Goal: Information Seeking & Learning: Understand process/instructions

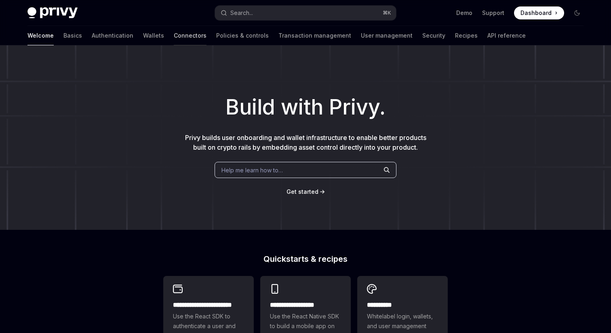
click at [174, 34] on link "Connectors" at bounding box center [190, 35] width 33 height 19
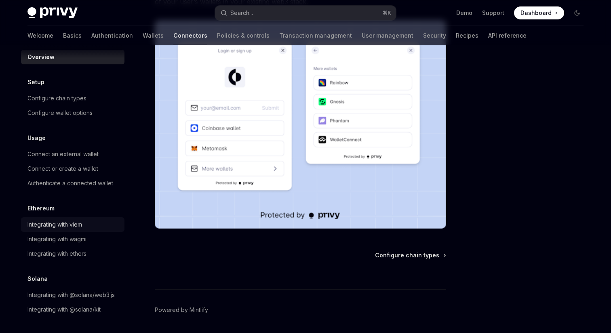
scroll to position [196, 0]
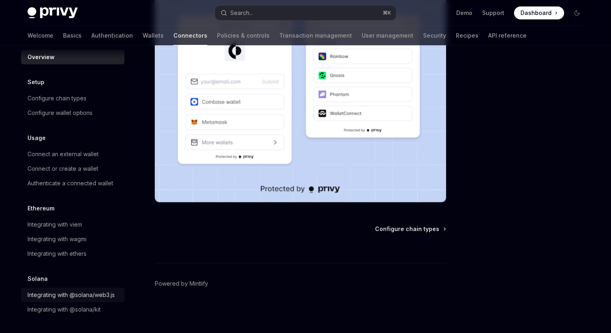
click at [85, 299] on div "Integrating with @solana/web3.js" at bounding box center [70, 295] width 87 height 10
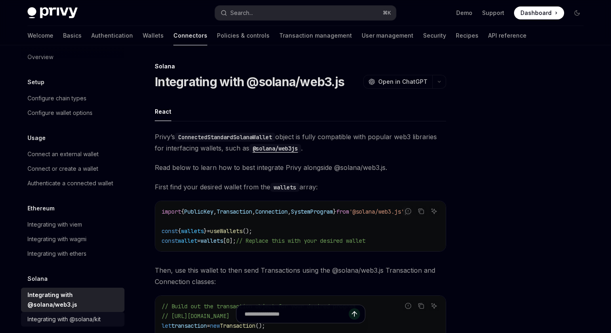
click at [88, 314] on div "Integrating with @solana/kit" at bounding box center [63, 319] width 73 height 10
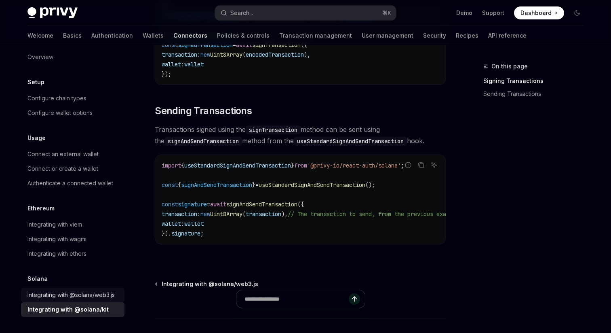
scroll to position [714, 0]
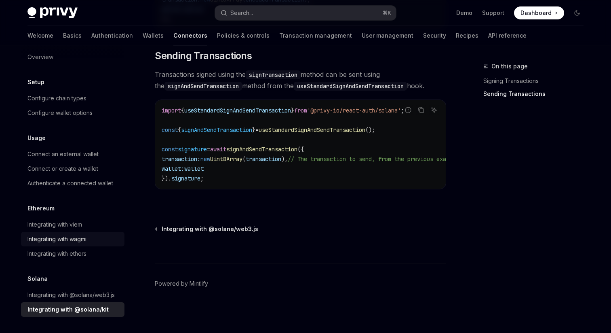
click at [79, 245] on link "Integrating with wagmi" at bounding box center [72, 239] width 103 height 15
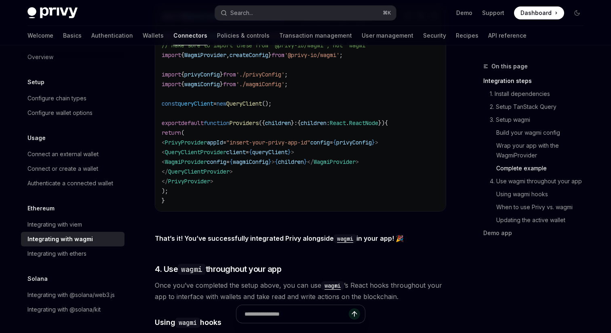
scroll to position [1679, 0]
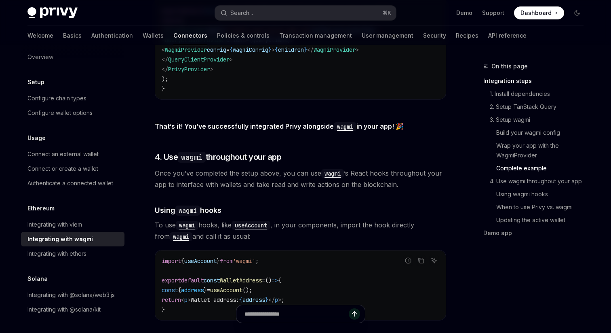
click at [372, 167] on span "Once you’ve completed the setup above, you can use wagmi ’s React hooks through…" at bounding box center [300, 178] width 291 height 23
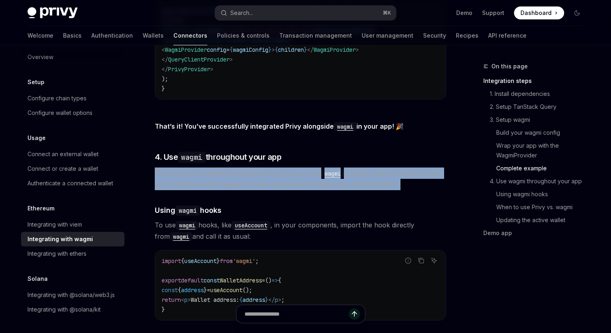
click at [372, 167] on span "Once you’ve completed the setup above, you can use wagmi ’s React hooks through…" at bounding box center [300, 178] width 291 height 23
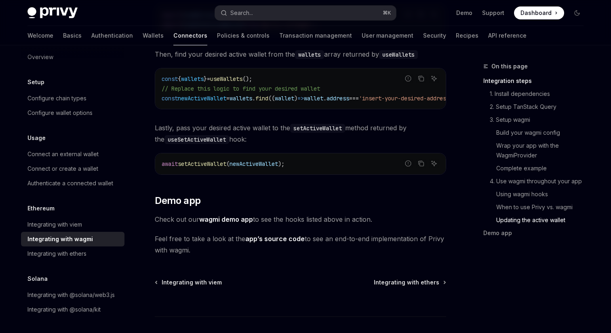
scroll to position [2354, 0]
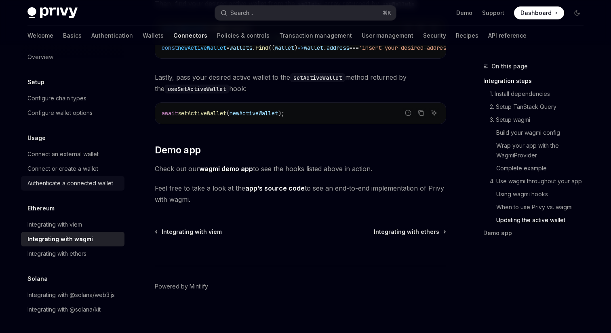
click at [95, 188] on link "Authenticate a connected wallet" at bounding box center [72, 183] width 103 height 15
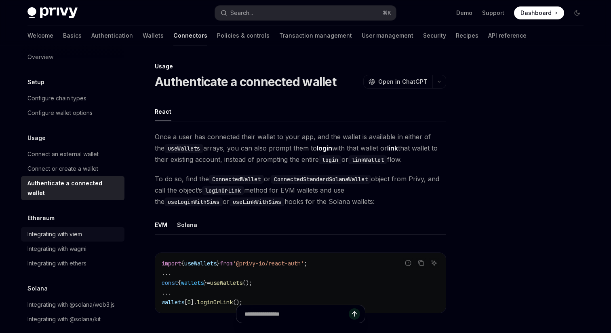
click at [73, 229] on div "Integrating with viem" at bounding box center [54, 234] width 55 height 10
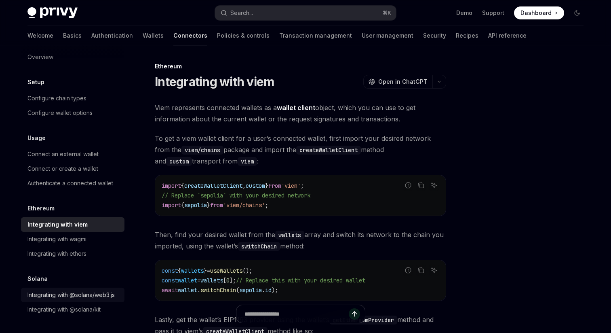
click at [78, 296] on div "Integrating with @solana/web3.js" at bounding box center [70, 295] width 87 height 10
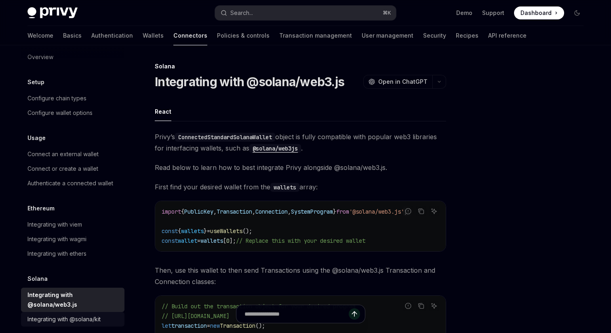
click at [75, 314] on div "Integrating with @solana/kit" at bounding box center [63, 319] width 73 height 10
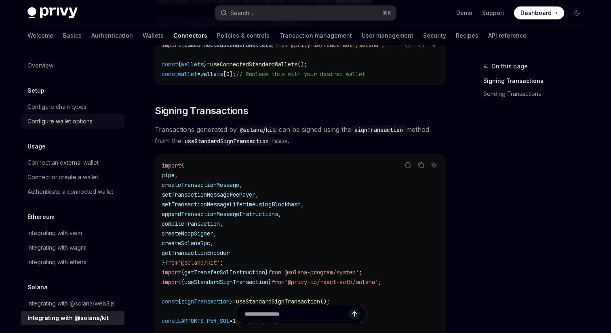
click at [88, 124] on div "Configure wallet options" at bounding box center [59, 121] width 65 height 10
type textarea "*"
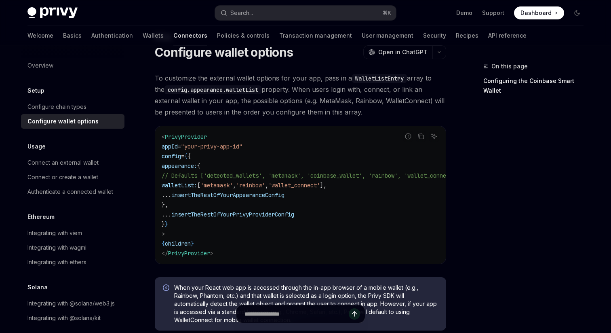
scroll to position [28, 0]
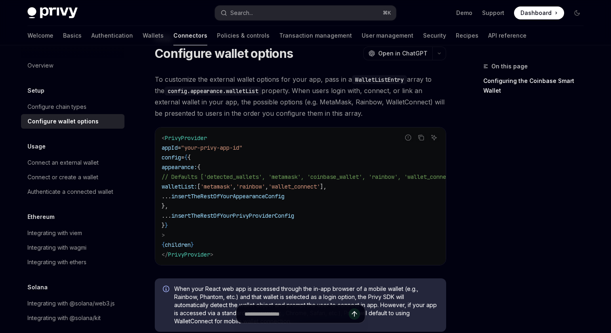
click at [355, 103] on span "To customize the external wallet options for your app, pass in a WalletListEntr…" at bounding box center [300, 96] width 291 height 45
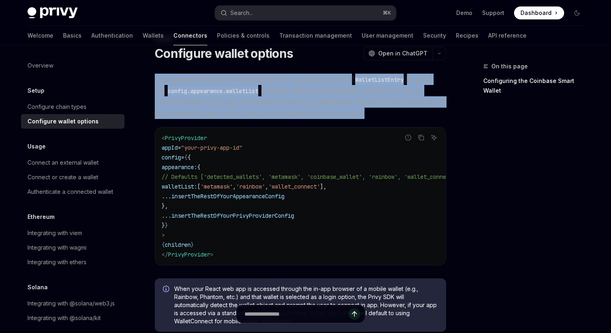
click at [355, 103] on span "To customize the external wallet options for your app, pass in a WalletListEntr…" at bounding box center [300, 96] width 291 height 45
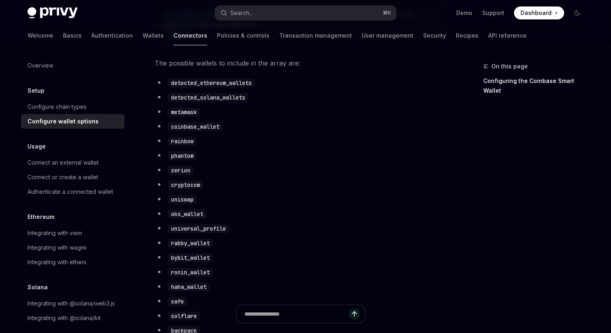
scroll to position [0, 0]
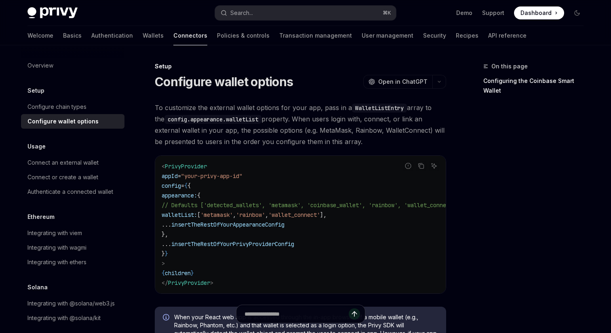
click at [356, 119] on span "To customize the external wallet options for your app, pass in a WalletListEntr…" at bounding box center [300, 124] width 291 height 45
